Goal: Information Seeking & Learning: Learn about a topic

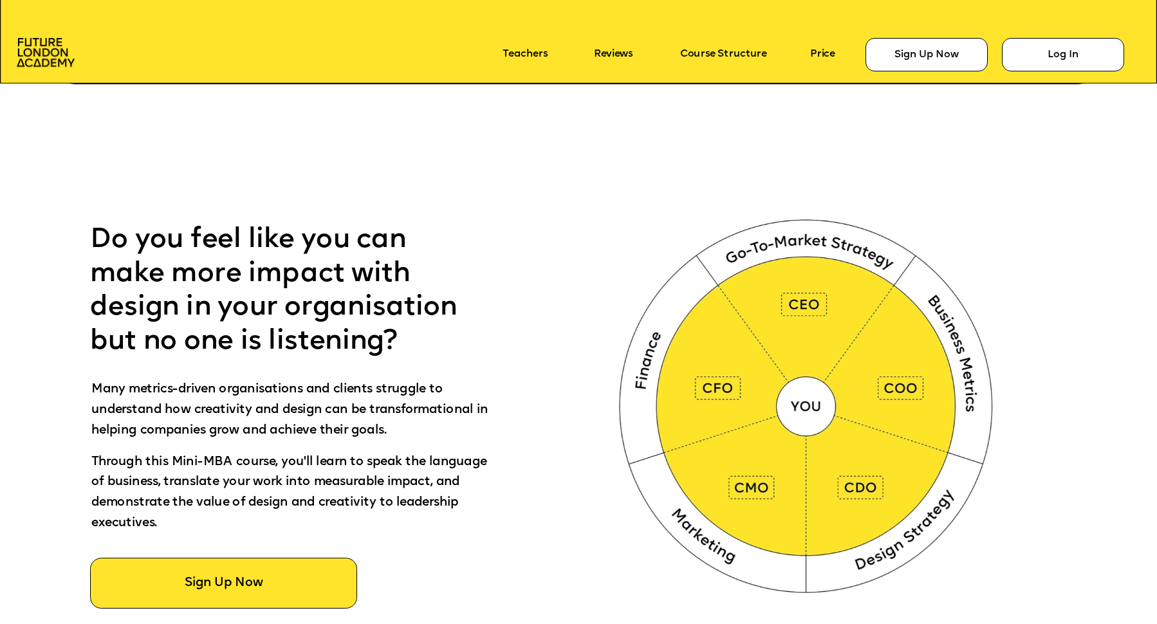
scroll to position [696, 0]
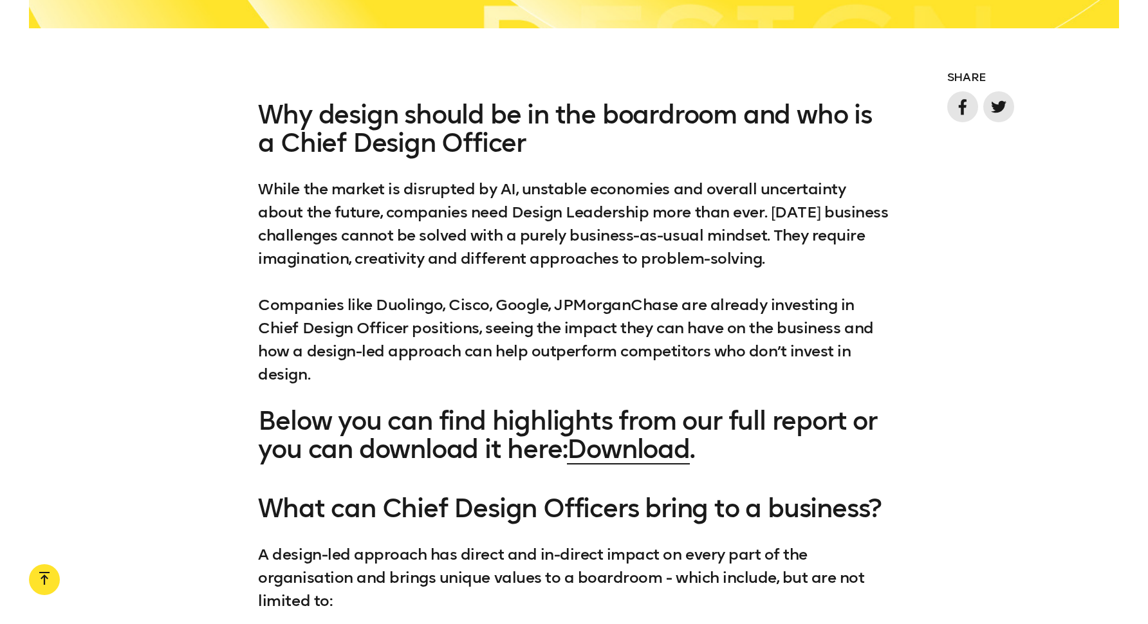
scroll to position [1159, 0]
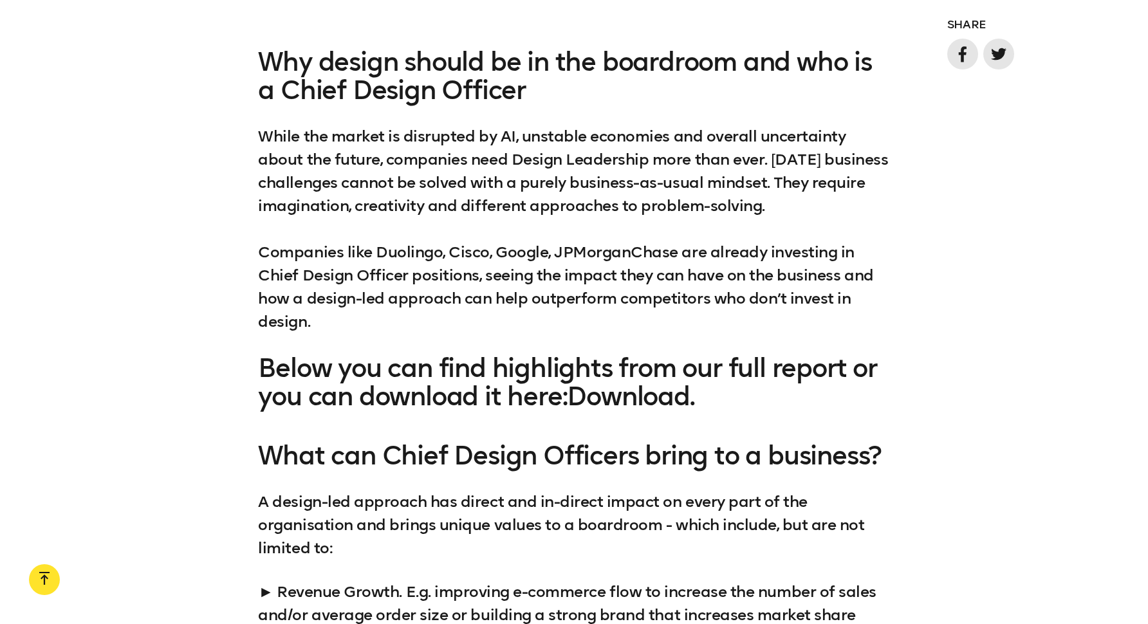
click at [632, 397] on link "Download" at bounding box center [628, 396] width 122 height 31
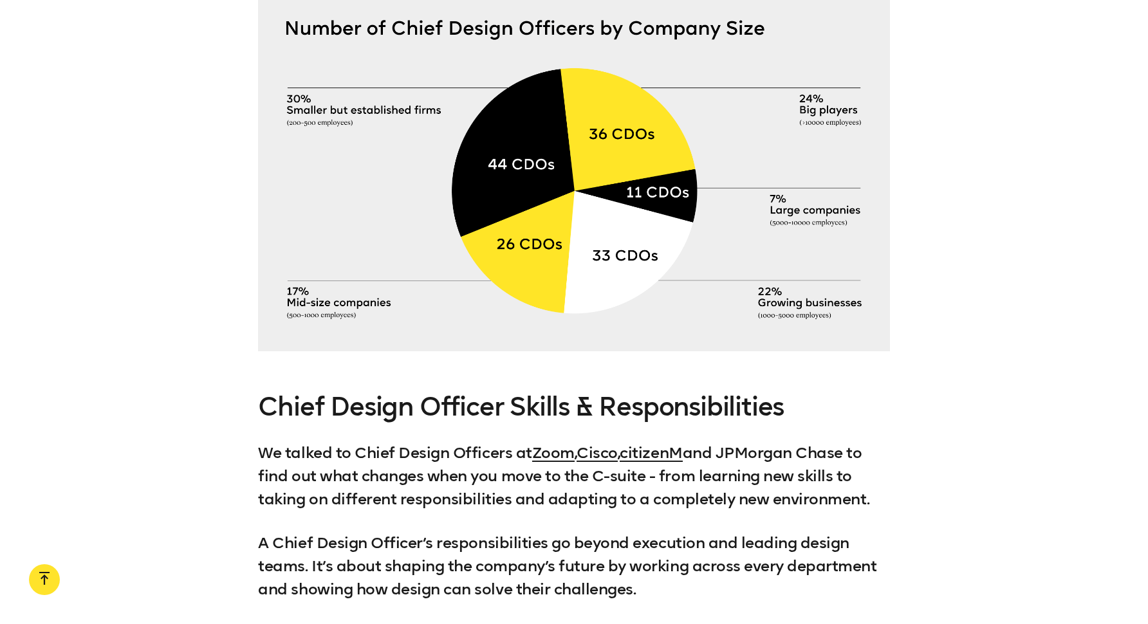
scroll to position [0, 0]
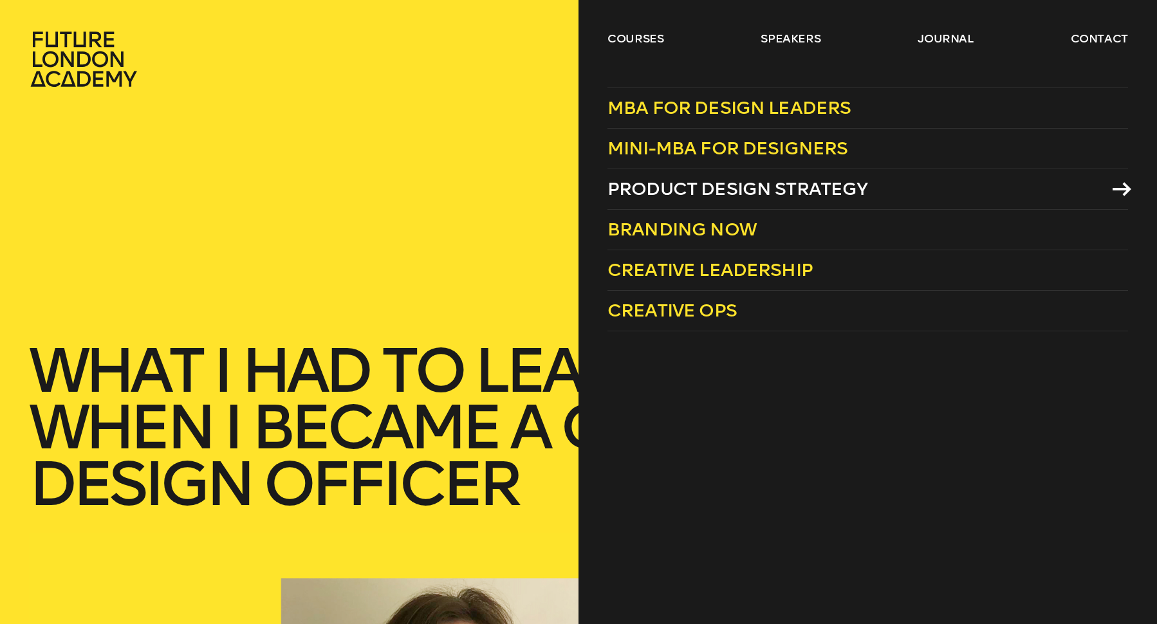
click at [667, 189] on span "Product Design Strategy" at bounding box center [738, 188] width 261 height 21
click at [630, 42] on link "courses" at bounding box center [636, 38] width 57 height 15
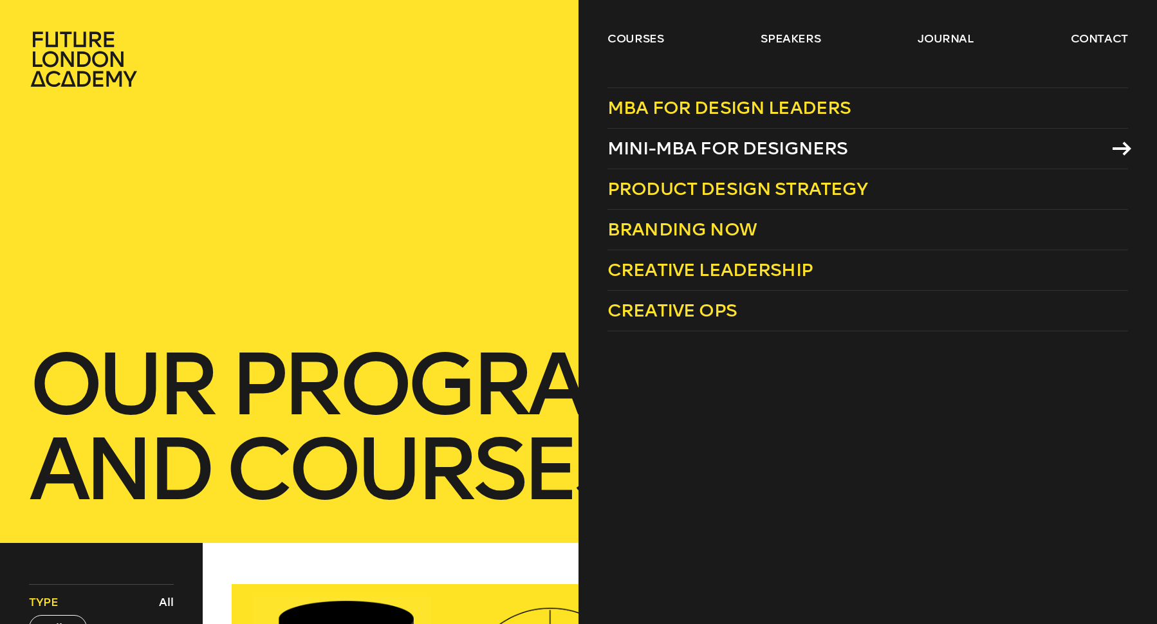
click at [683, 147] on span "Mini-MBA for Designers" at bounding box center [728, 148] width 241 height 21
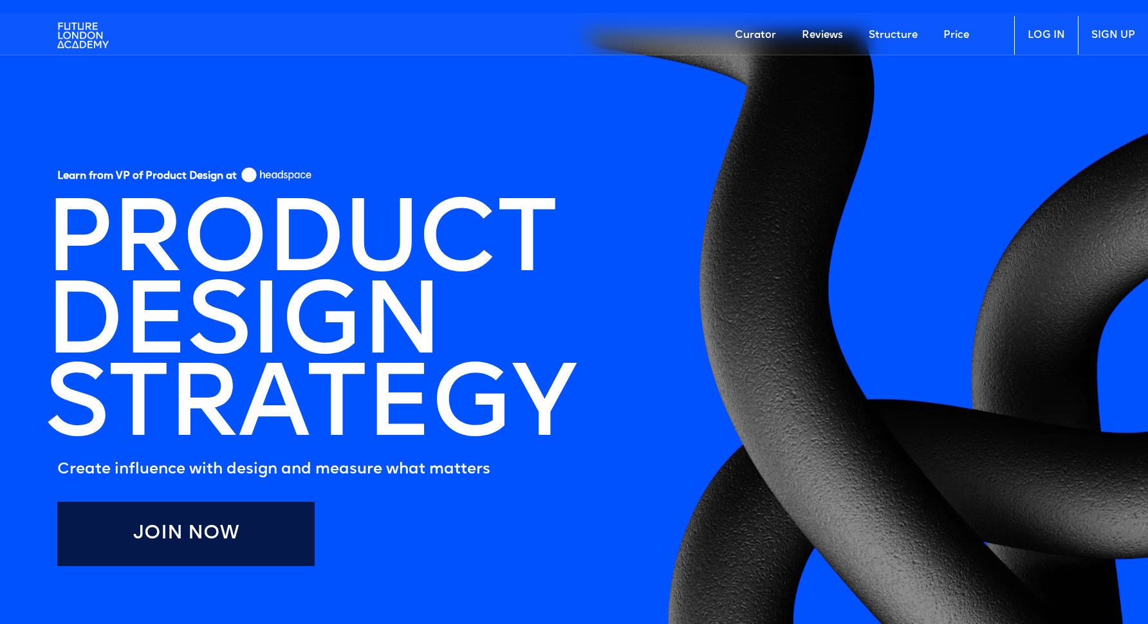
click at [947, 32] on link "Price" at bounding box center [956, 35] width 51 height 39
click at [895, 36] on link "Structure" at bounding box center [893, 35] width 75 height 39
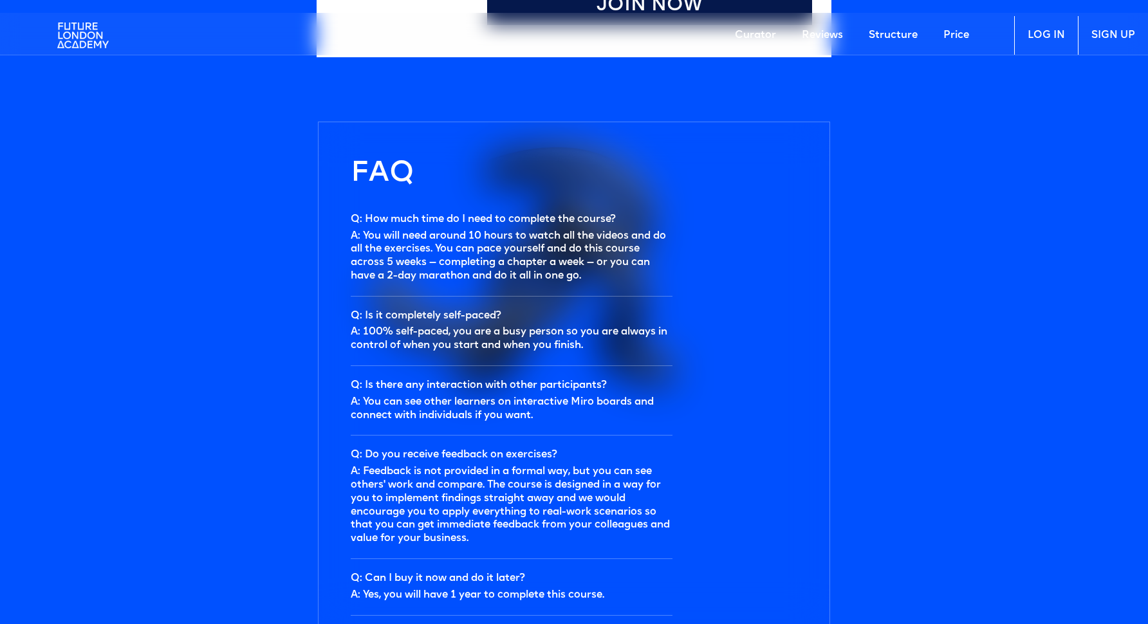
scroll to position [3414, 0]
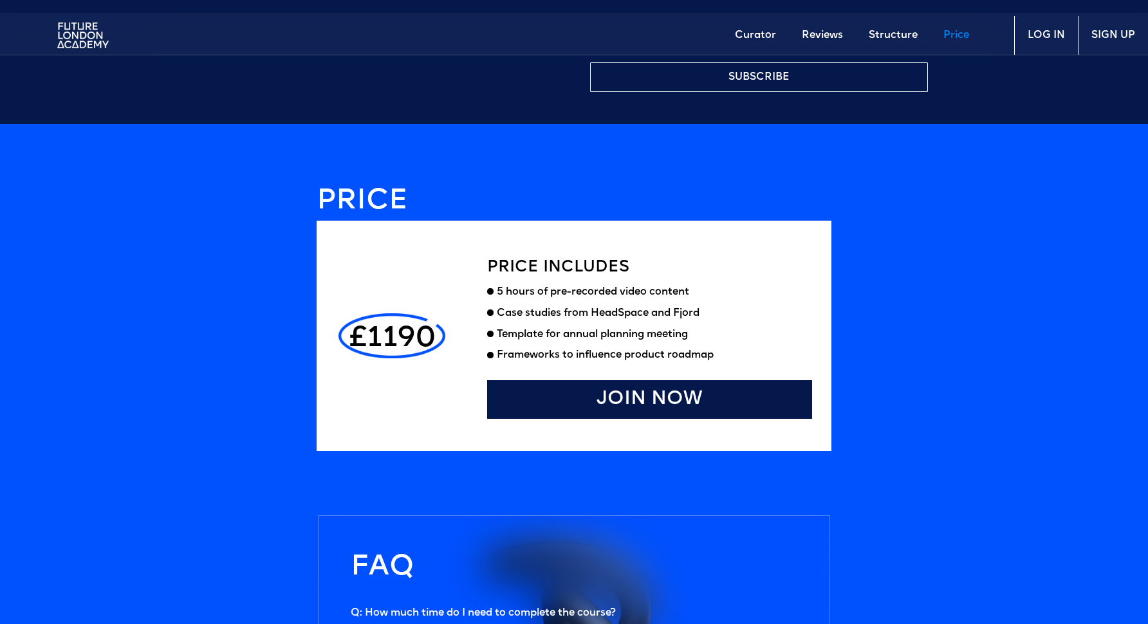
click at [761, 33] on link "Curator" at bounding box center [755, 35] width 67 height 39
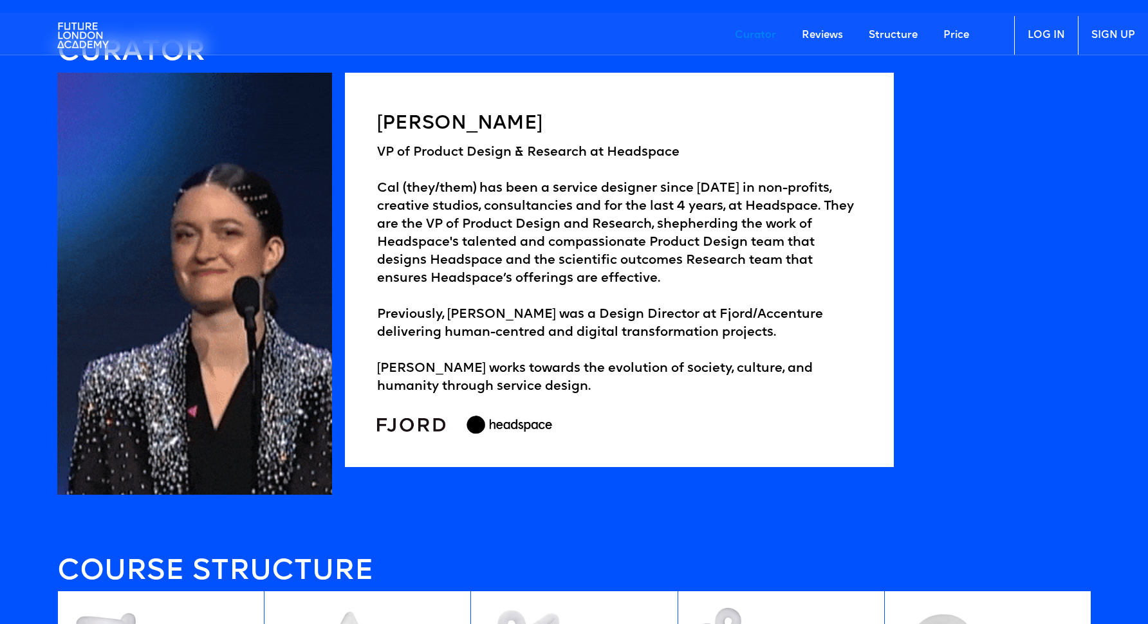
scroll to position [2055, 0]
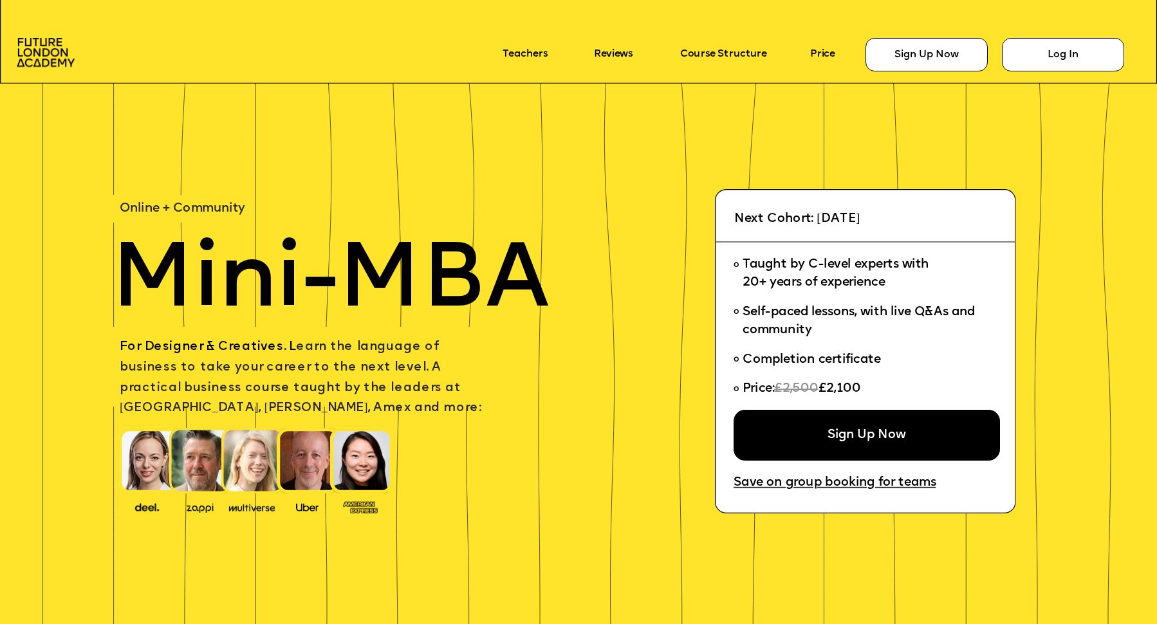
drag, startPoint x: 871, startPoint y: 381, endPoint x: 828, endPoint y: 386, distance: 42.8
click at [828, 386] on li "Price: £2,500 £2,100" at bounding box center [862, 392] width 256 height 35
copy span "£2,100"
